Goal: Task Accomplishment & Management: Manage account settings

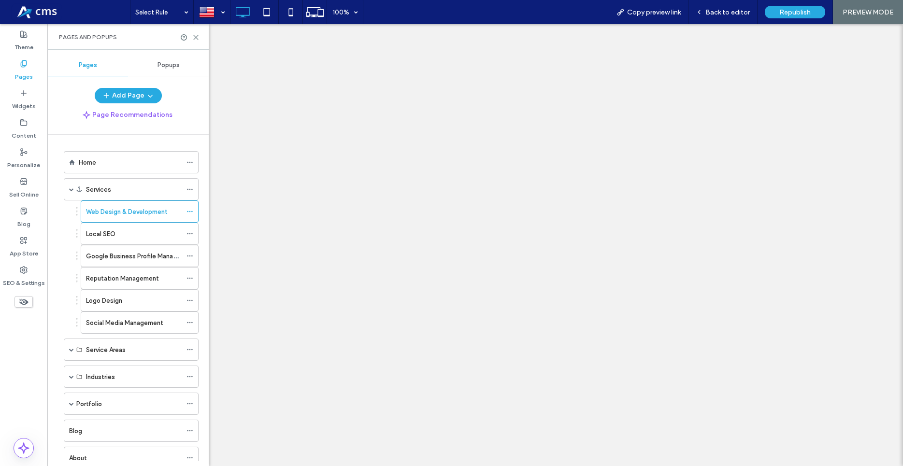
click at [182, 209] on div "Web Design & Development" at bounding box center [140, 211] width 118 height 22
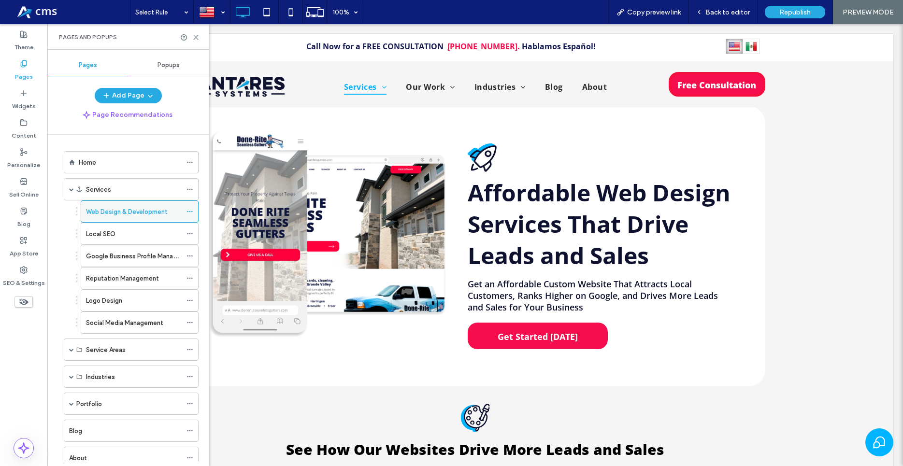
click at [186, 211] on icon at bounding box center [189, 211] width 7 height 7
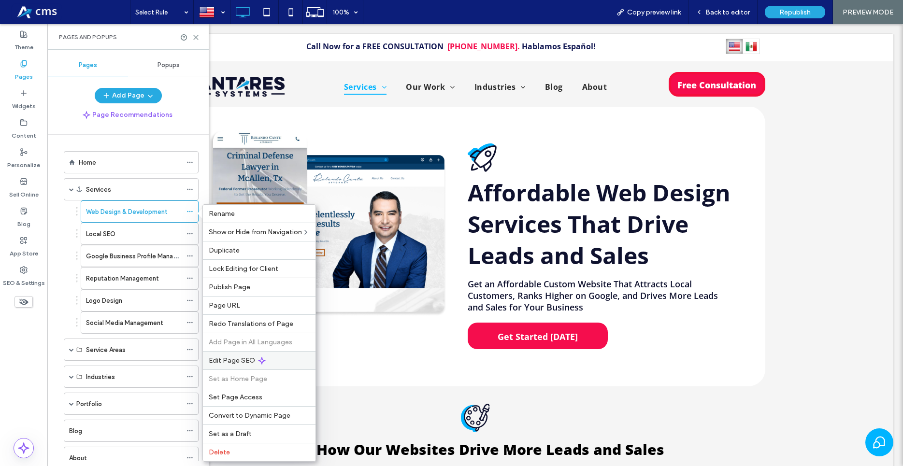
click at [276, 360] on div "Edit Page SEO" at bounding box center [259, 360] width 113 height 18
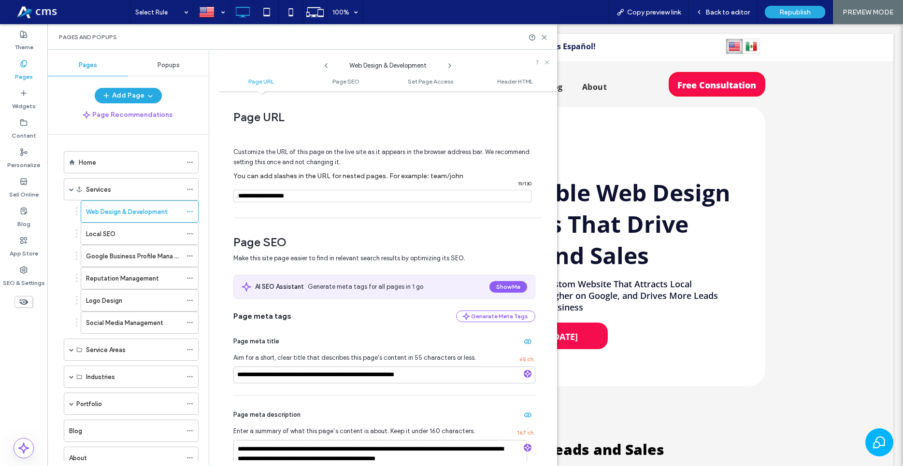
click at [374, 203] on div "Customize the URL of this page on the live site as it appears in the browser ad…" at bounding box center [384, 170] width 302 height 85
click at [414, 201] on input "notEmpty" at bounding box center [382, 196] width 298 height 13
click at [291, 191] on input "notEmpty" at bounding box center [382, 196] width 298 height 13
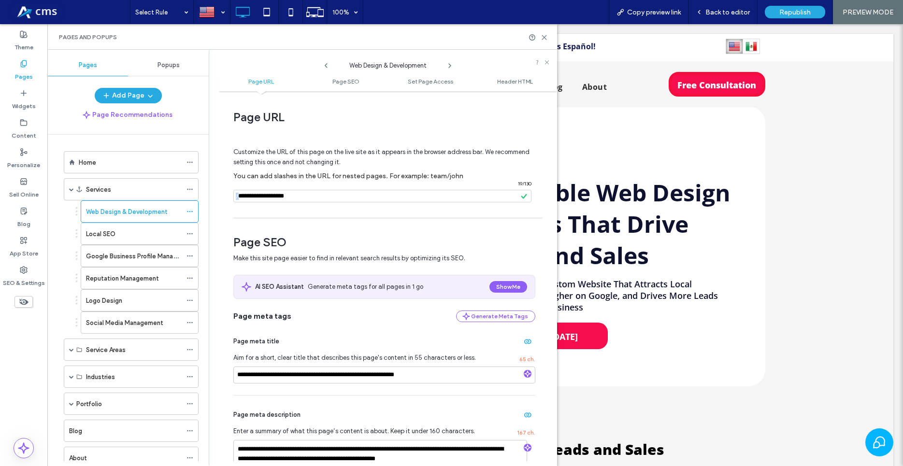
drag, startPoint x: 236, startPoint y: 198, endPoint x: 334, endPoint y: 196, distance: 98.0
click at [337, 196] on div "/ 19 / 130" at bounding box center [382, 196] width 298 height 13
click at [314, 198] on input "notEmpty" at bounding box center [382, 196] width 298 height 13
drag, startPoint x: 325, startPoint y: 193, endPoint x: 152, endPoint y: 194, distance: 173.4
click at [233, 194] on input "notEmpty" at bounding box center [382, 196] width 298 height 13
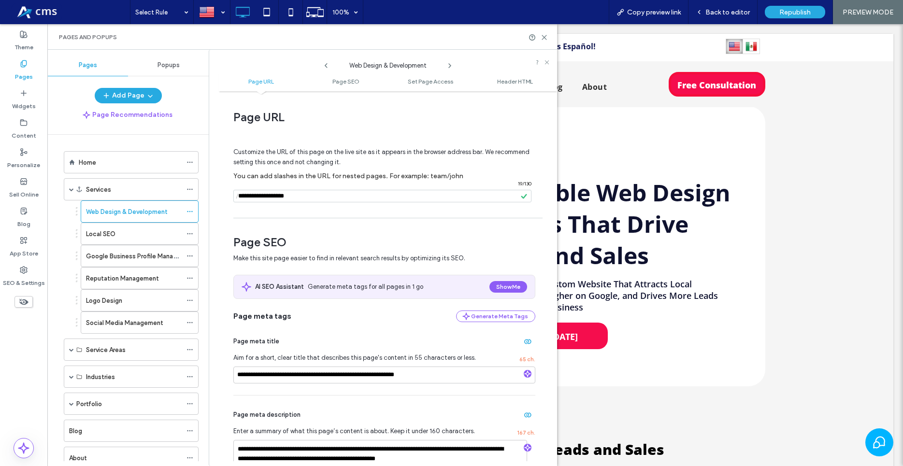
click at [450, 64] on icon at bounding box center [450, 66] width 8 height 8
click at [383, 192] on input "notEmpty" at bounding box center [382, 196] width 298 height 13
click at [450, 68] on icon at bounding box center [450, 66] width 8 height 8
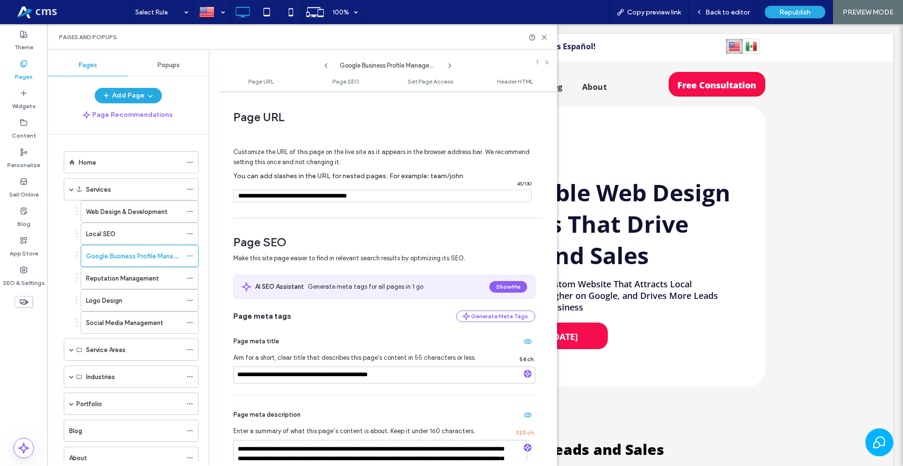
drag, startPoint x: 396, startPoint y: 198, endPoint x: 195, endPoint y: 200, distance: 200.4
click at [233, 200] on input "notEmpty" at bounding box center [382, 196] width 298 height 13
click at [450, 62] on icon at bounding box center [450, 66] width 8 height 8
drag, startPoint x: 332, startPoint y: 194, endPoint x: 195, endPoint y: 194, distance: 137.6
click at [233, 194] on input "notEmpty" at bounding box center [382, 196] width 298 height 13
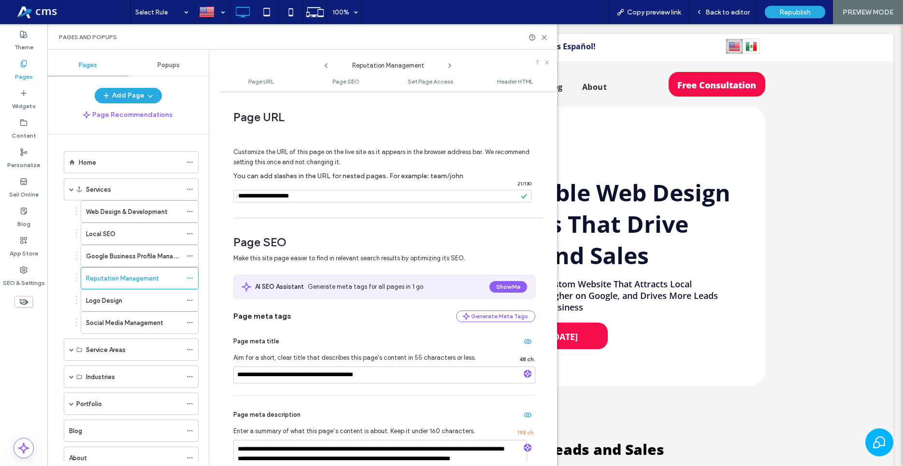
click at [450, 63] on icon at bounding box center [450, 66] width 8 height 8
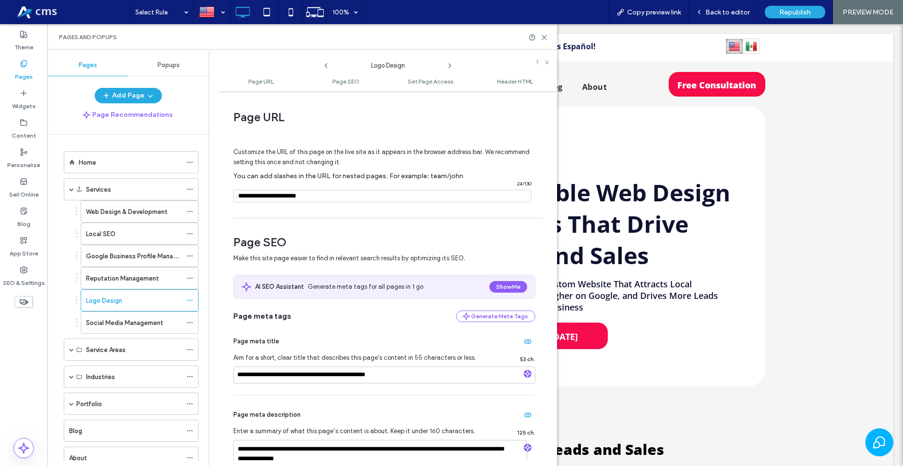
click at [341, 194] on input "notEmpty" at bounding box center [382, 196] width 298 height 13
click at [128, 323] on label "Social Media Management" at bounding box center [124, 322] width 77 height 17
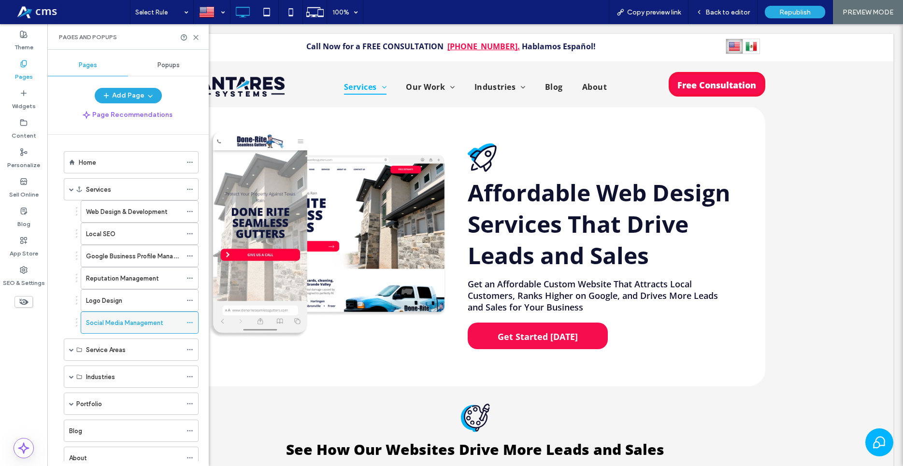
drag, startPoint x: 179, startPoint y: 328, endPoint x: 184, endPoint y: 324, distance: 6.2
click at [179, 327] on div at bounding box center [451, 233] width 903 height 466
click at [187, 323] on use at bounding box center [189, 322] width 5 height 1
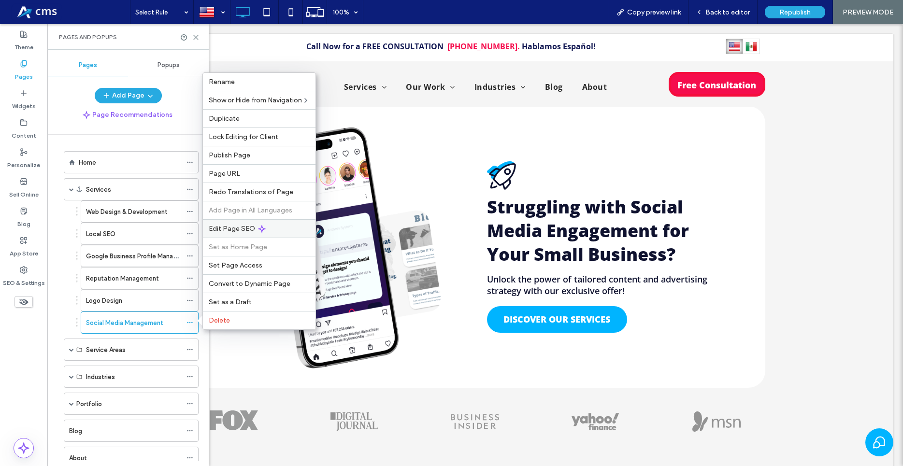
click at [267, 231] on div "Edit Page SEO" at bounding box center [259, 228] width 113 height 18
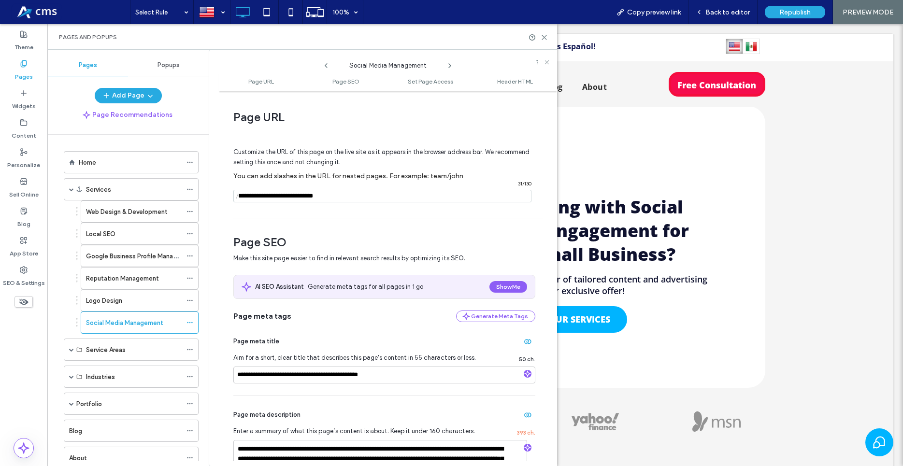
click at [343, 198] on input "notEmpty" at bounding box center [382, 196] width 298 height 13
